Goal: Transaction & Acquisition: Book appointment/travel/reservation

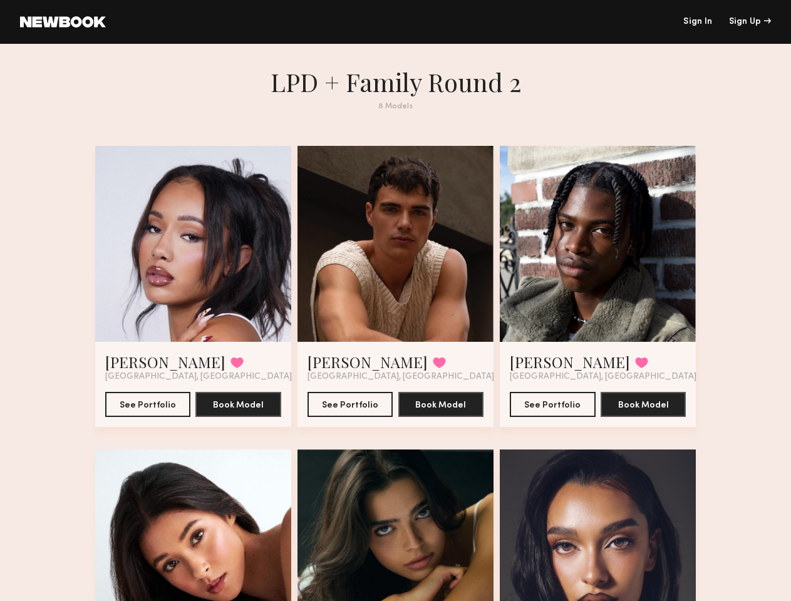
click at [749, 22] on div "Sign Up" at bounding box center [750, 22] width 42 height 9
click at [180, 252] on div at bounding box center [193, 244] width 196 height 196
click at [230, 368] on button at bounding box center [236, 362] width 13 height 11
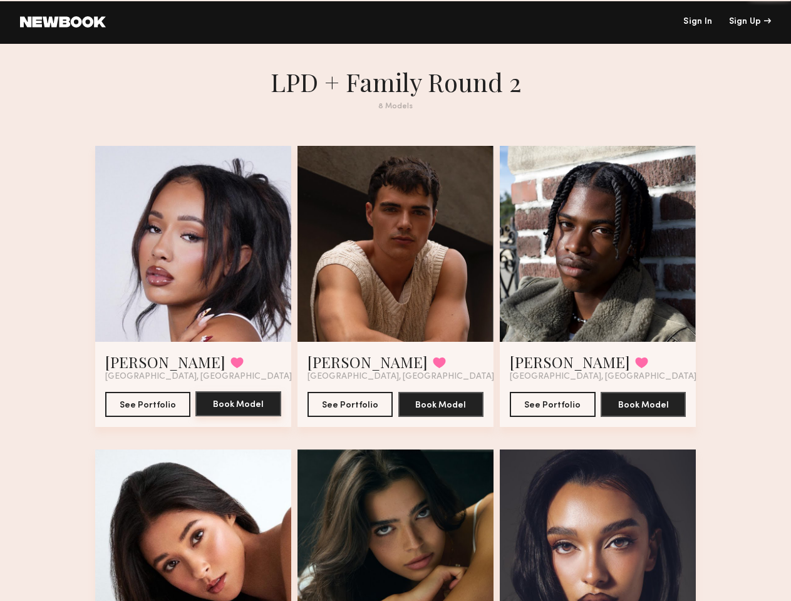
click at [228, 416] on button "Book Model" at bounding box center [238, 403] width 86 height 25
click at [395, 252] on div at bounding box center [395, 244] width 196 height 196
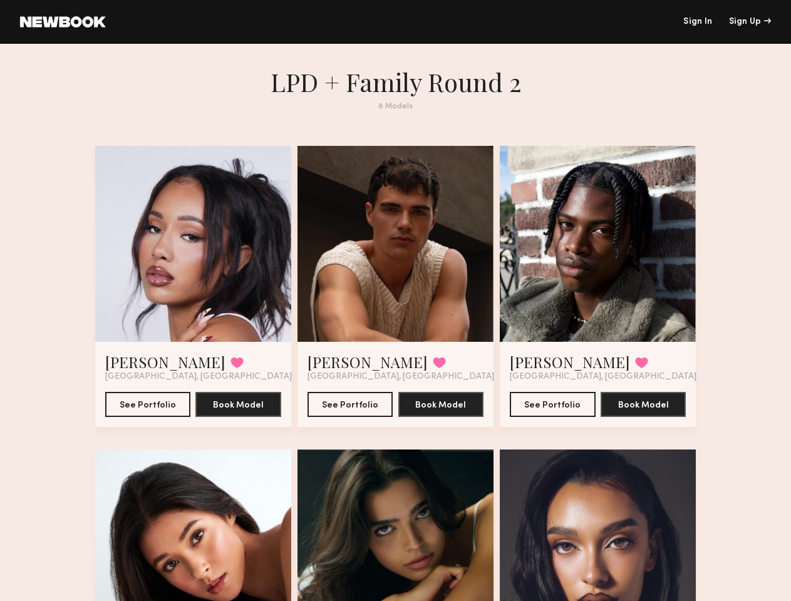
click at [433, 368] on button at bounding box center [439, 362] width 13 height 11
click at [444, 416] on button "Book Model" at bounding box center [441, 403] width 86 height 25
click at [611, 252] on div at bounding box center [598, 244] width 196 height 196
click at [635, 368] on button at bounding box center [641, 362] width 13 height 11
click at [659, 416] on button "Book Model" at bounding box center [643, 403] width 86 height 25
